Goal: Information Seeking & Learning: Learn about a topic

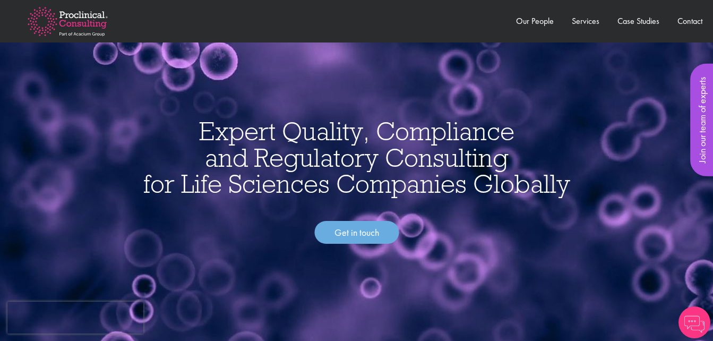
scroll to position [106, 0]
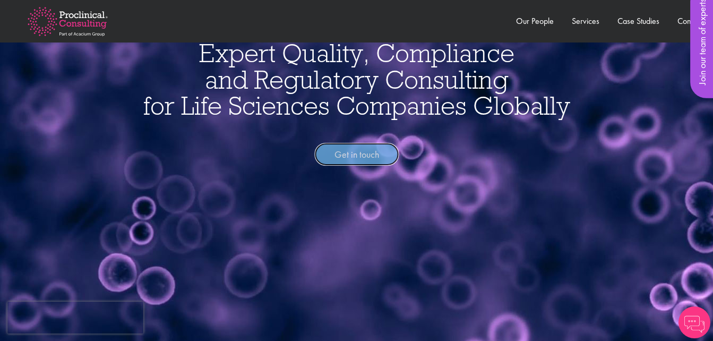
click at [348, 153] on link "Get in touch" at bounding box center [356, 154] width 84 height 23
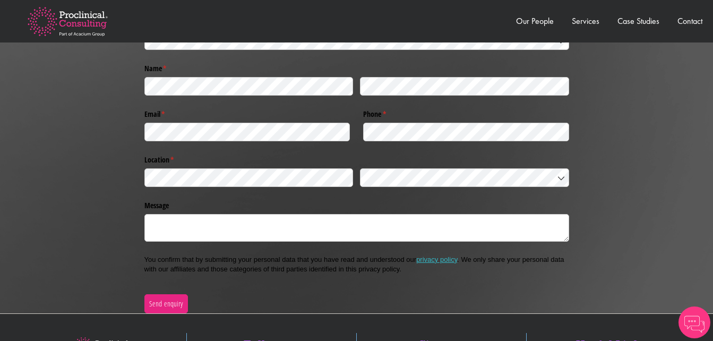
scroll to position [2220, 0]
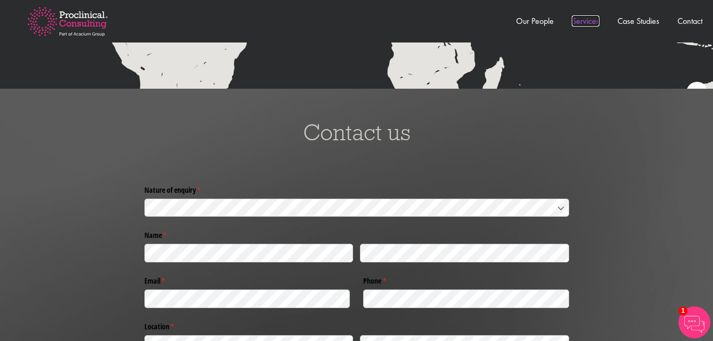
click at [578, 24] on link "Services" at bounding box center [586, 20] width 28 height 11
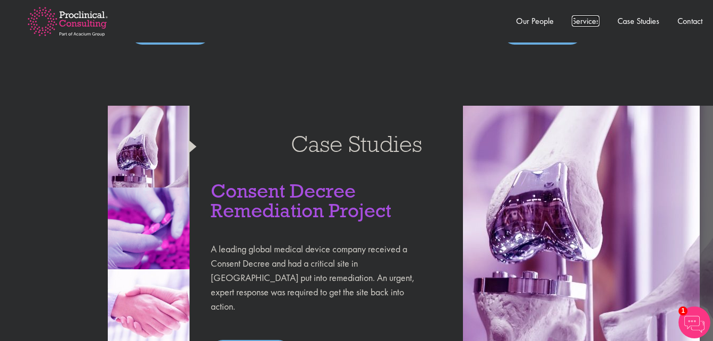
scroll to position [951, 0]
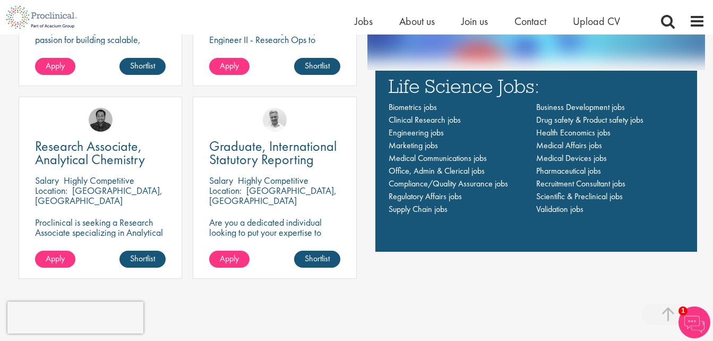
scroll to position [662, 0]
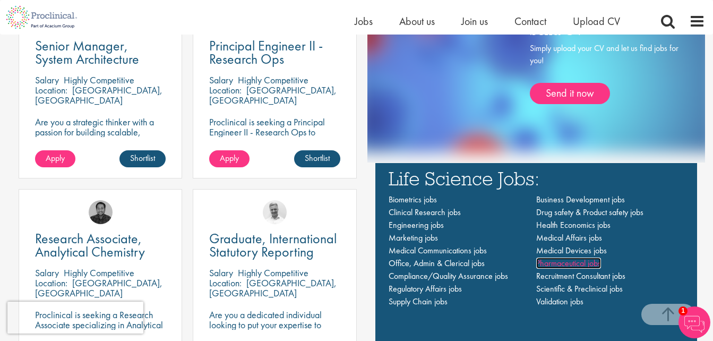
click at [553, 268] on span "Pharmaceutical jobs" at bounding box center [568, 262] width 65 height 11
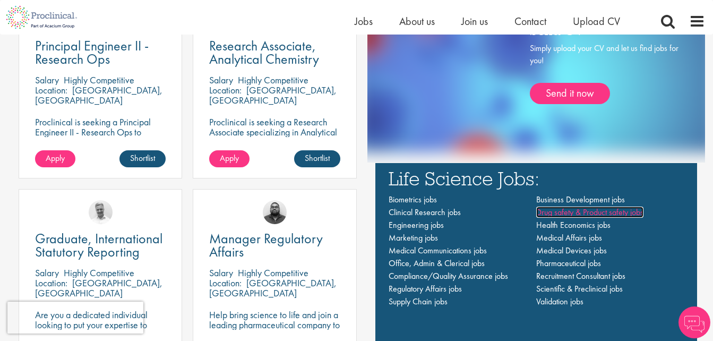
click at [550, 214] on span "Drug safety & Product safety jobs" at bounding box center [589, 211] width 107 height 11
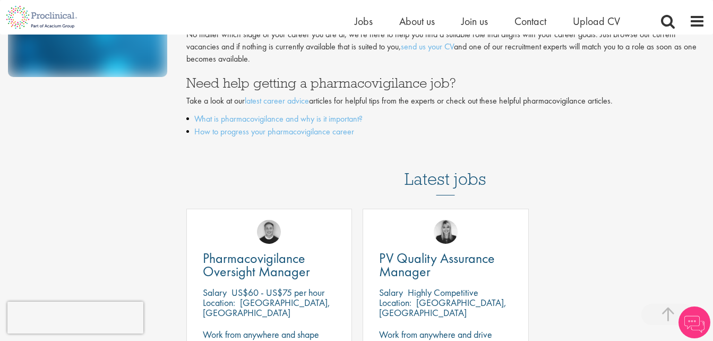
scroll to position [389, 0]
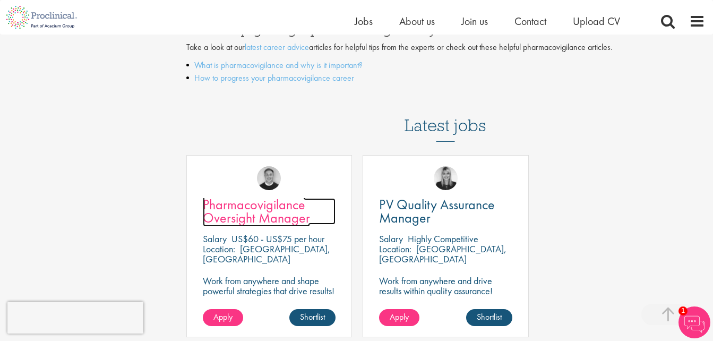
click at [225, 217] on span "Pharmacovigilance Oversight Manager" at bounding box center [256, 210] width 107 height 31
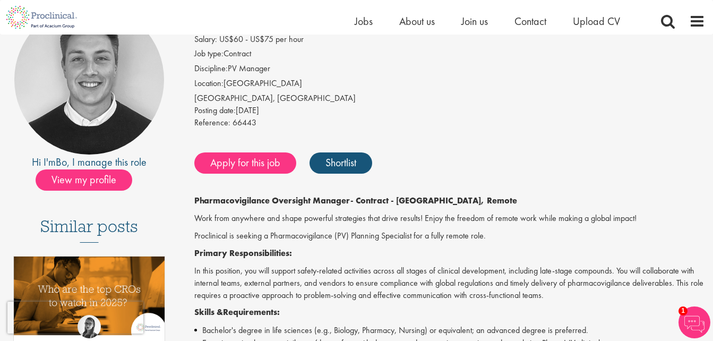
scroll to position [106, 0]
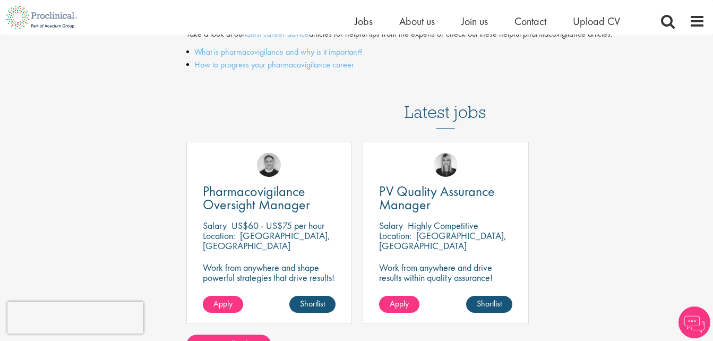
scroll to position [389, 0]
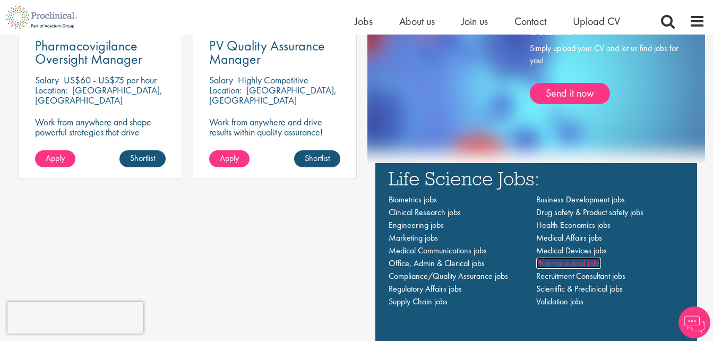
click at [551, 263] on span "Pharmaceutical jobs" at bounding box center [568, 262] width 65 height 11
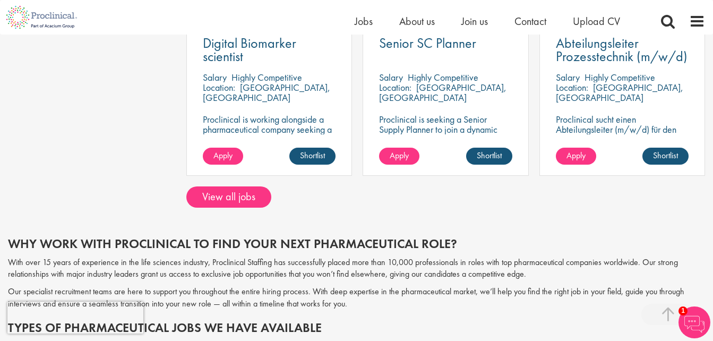
scroll to position [920, 0]
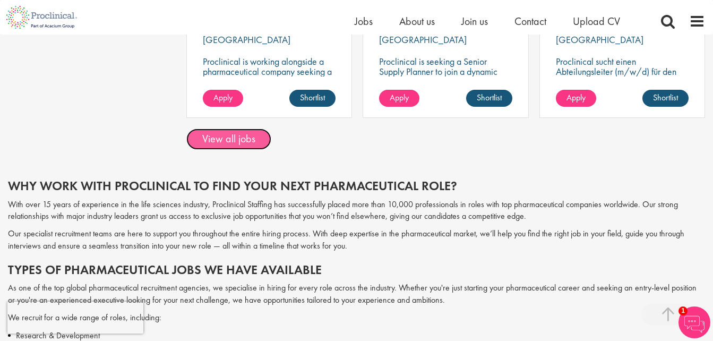
click at [215, 146] on link "View all jobs" at bounding box center [228, 138] width 85 height 21
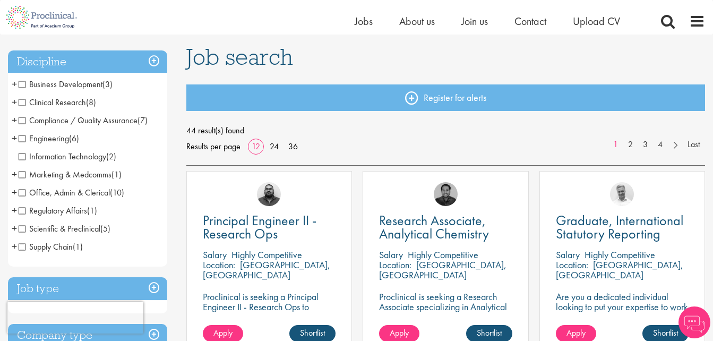
scroll to position [71, 0]
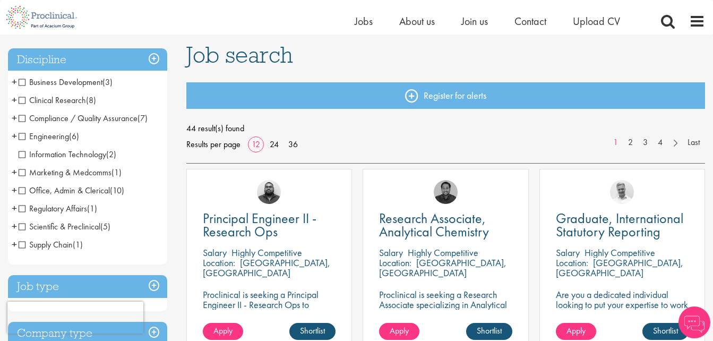
click at [92, 226] on span "Scientific & Preclinical" at bounding box center [60, 226] width 82 height 11
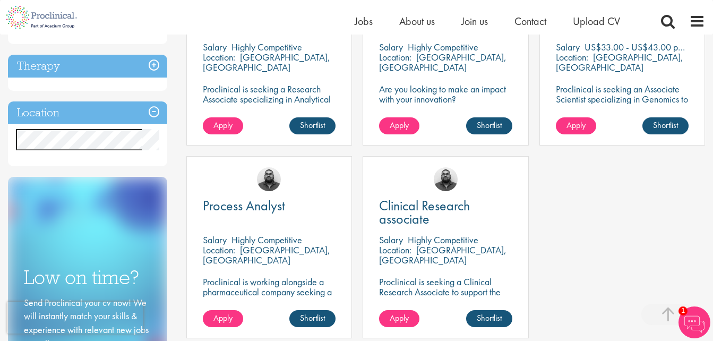
scroll to position [283, 0]
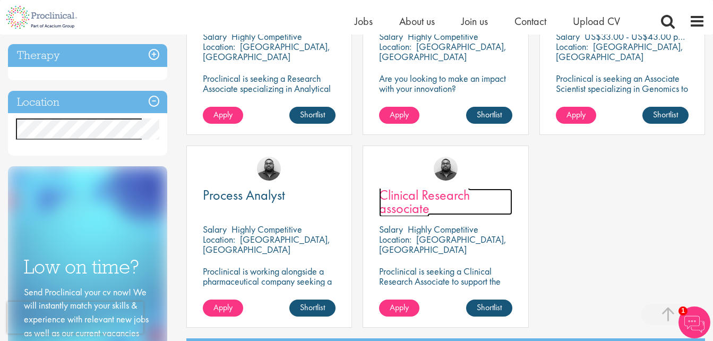
click at [386, 214] on span "Clinical Research associate" at bounding box center [424, 201] width 91 height 31
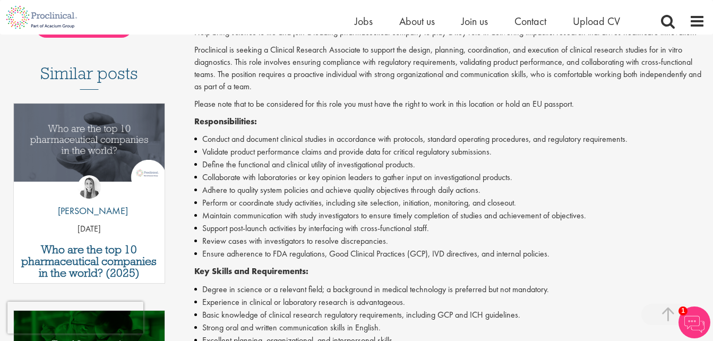
scroll to position [301, 0]
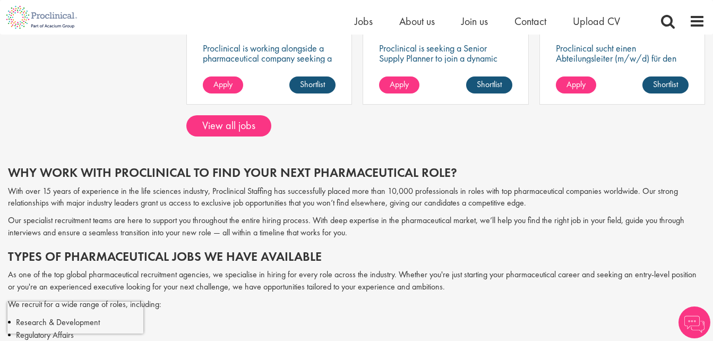
scroll to position [920, 0]
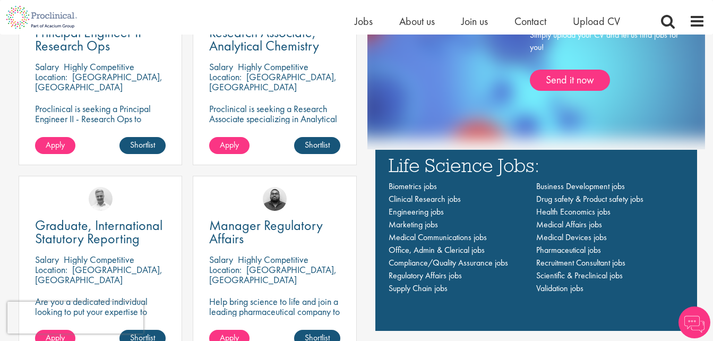
scroll to position [662, 0]
